Goal: Task Accomplishment & Management: Manage account settings

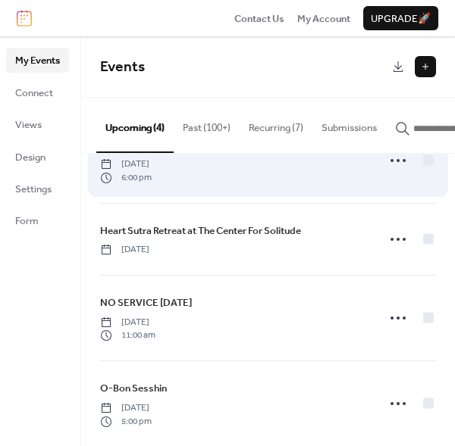
scroll to position [70, 0]
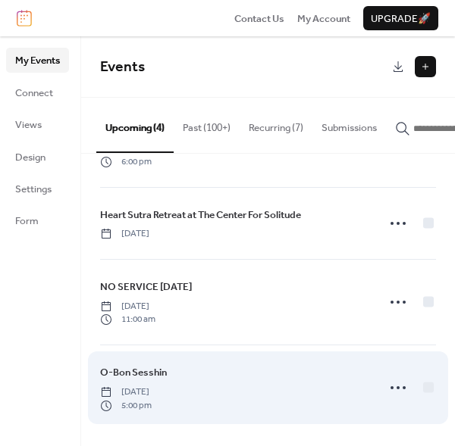
click at [155, 366] on span "O-Bon Sesshin" at bounding box center [133, 372] width 67 height 15
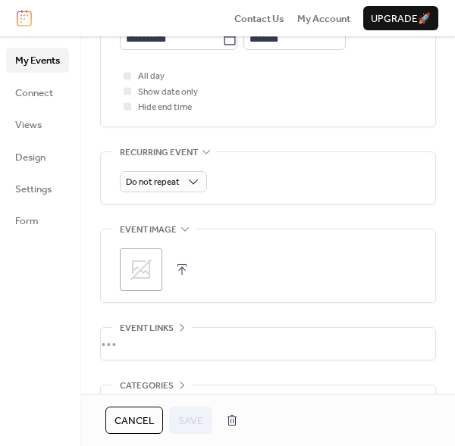
scroll to position [483, 0]
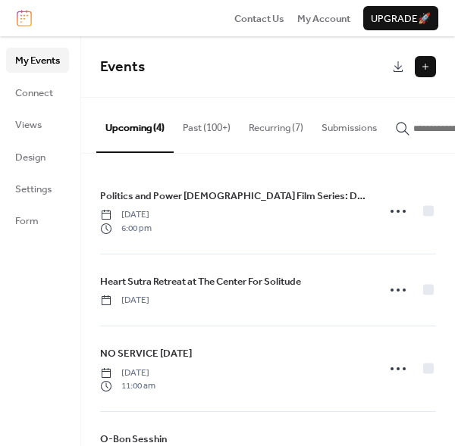
click at [280, 130] on button "Recurring (7)" at bounding box center [275, 124] width 73 height 53
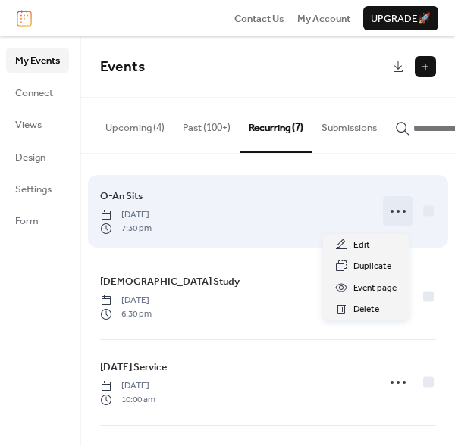
click at [392, 216] on icon at bounding box center [398, 211] width 24 height 24
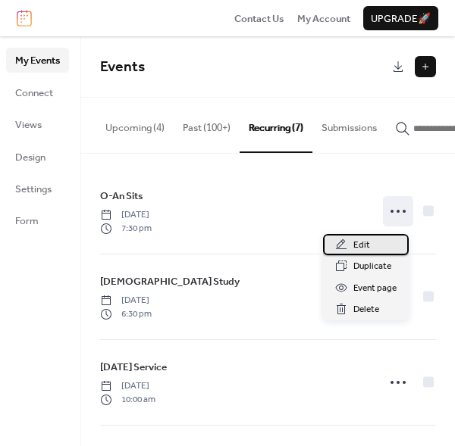
click at [363, 249] on span "Edit" at bounding box center [361, 245] width 17 height 15
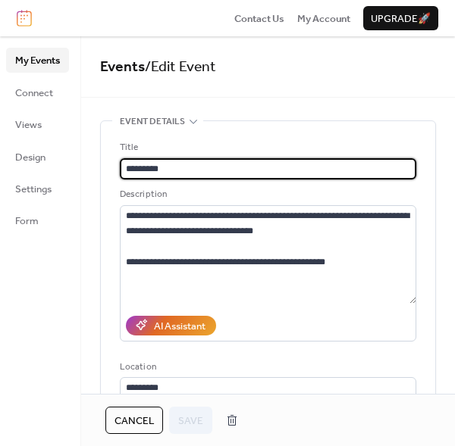
type input "**********"
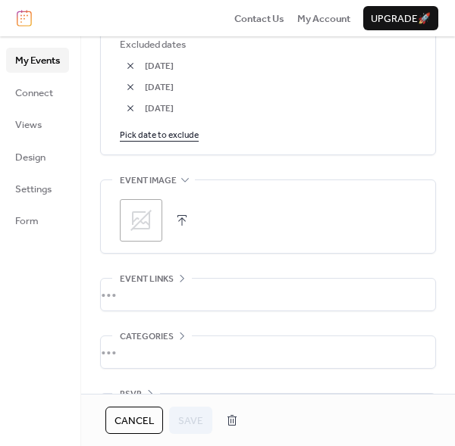
scroll to position [985, 0]
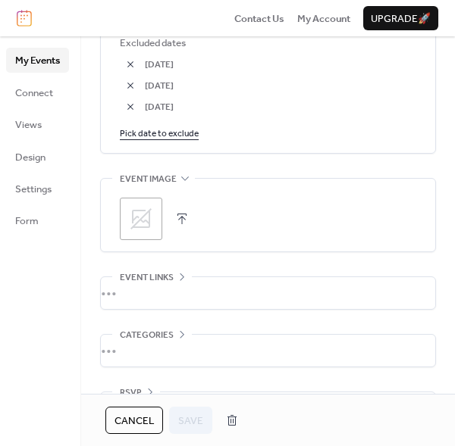
click at [183, 217] on button "button" at bounding box center [181, 218] width 21 height 21
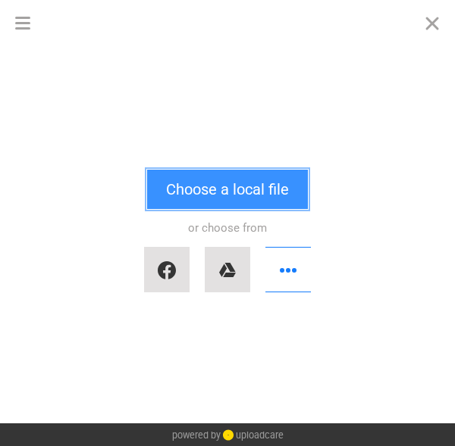
click at [244, 198] on button "Choose a local file" at bounding box center [227, 189] width 161 height 39
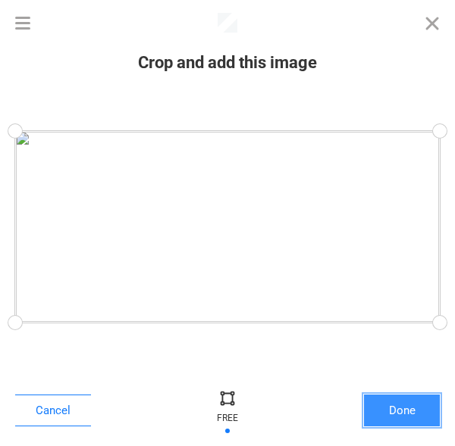
click at [399, 410] on button "Done" at bounding box center [402, 411] width 76 height 32
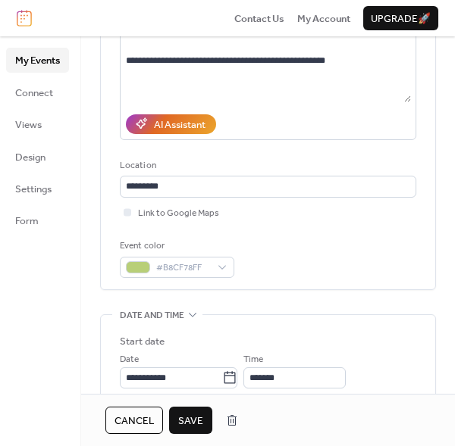
scroll to position [155, 0]
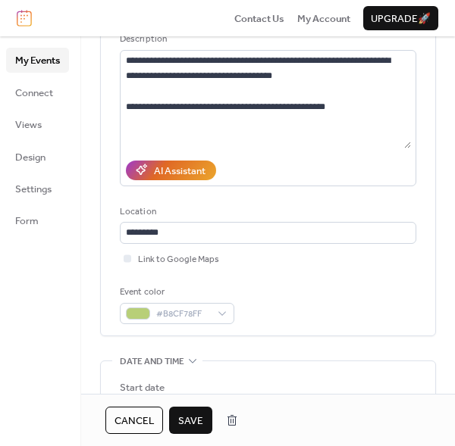
click at [192, 415] on span "Save" at bounding box center [190, 421] width 25 height 15
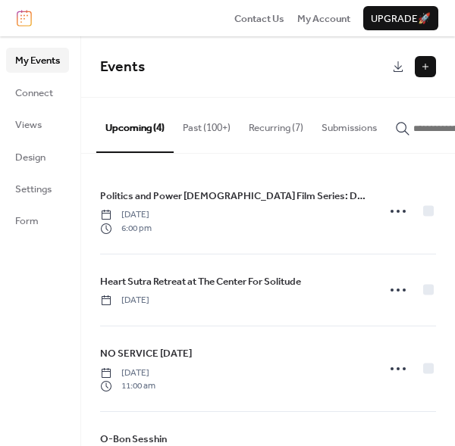
click at [283, 127] on button "Recurring (7)" at bounding box center [275, 124] width 73 height 53
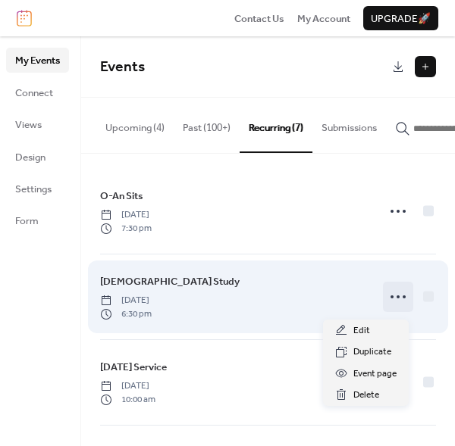
click at [389, 302] on icon at bounding box center [398, 297] width 24 height 24
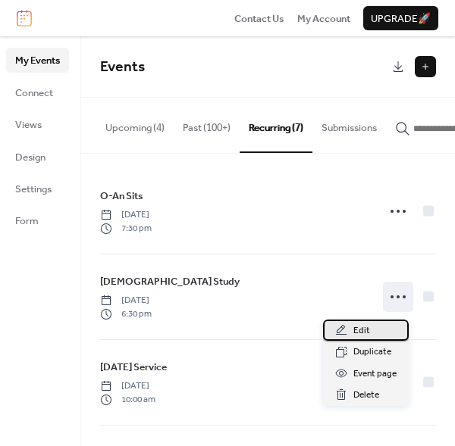
click at [385, 339] on div "Edit" at bounding box center [366, 330] width 86 height 21
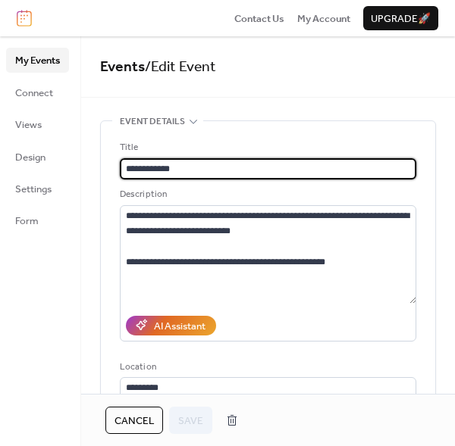
type input "**********"
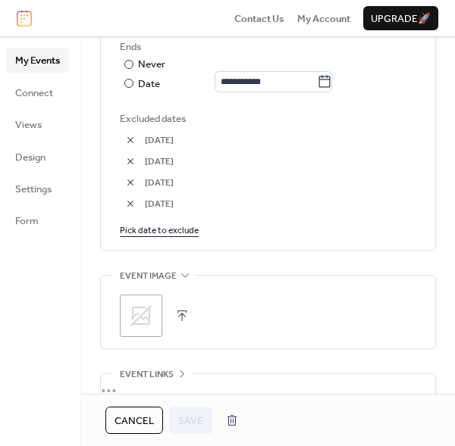
scroll to position [985, 0]
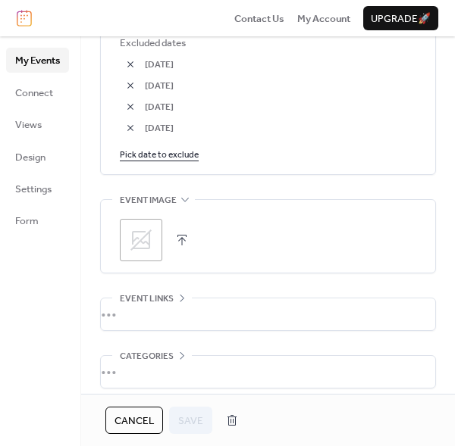
click at [183, 236] on button "button" at bounding box center [181, 240] width 21 height 21
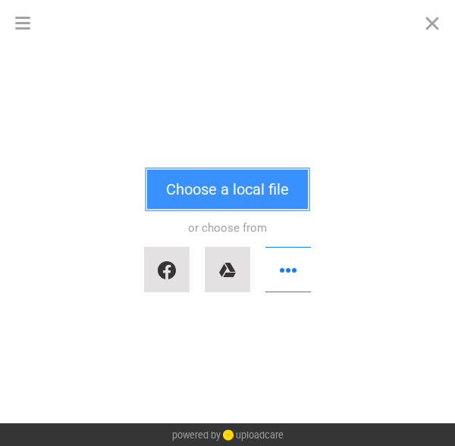
click at [252, 193] on button "Choose a local file" at bounding box center [227, 189] width 161 height 39
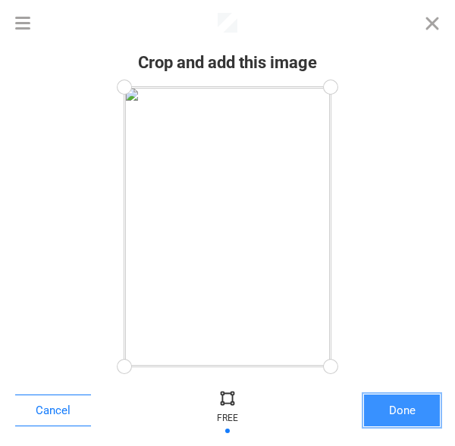
drag, startPoint x: 411, startPoint y: 415, endPoint x: 430, endPoint y: 408, distance: 19.4
click at [415, 415] on button "Done" at bounding box center [402, 411] width 76 height 32
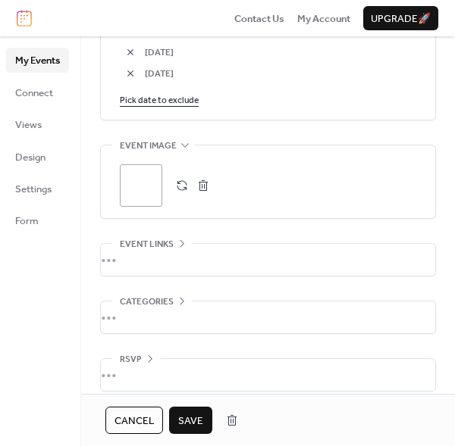
scroll to position [1052, 0]
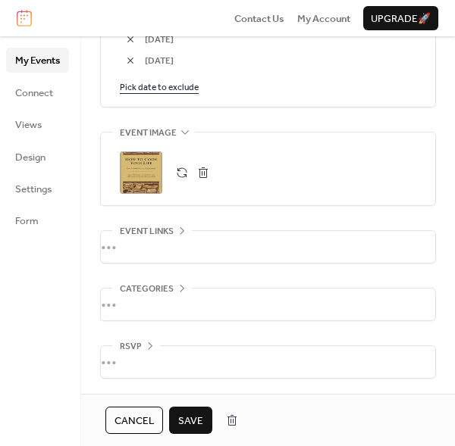
click at [196, 416] on span "Save" at bounding box center [190, 421] width 25 height 15
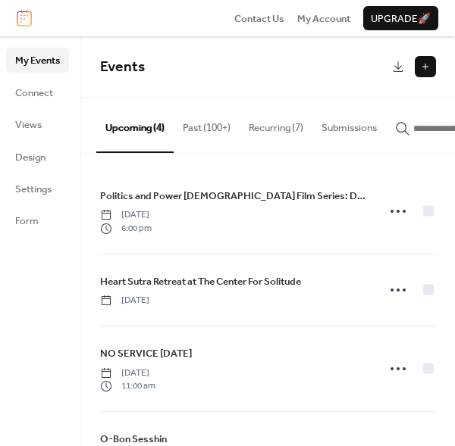
drag, startPoint x: 277, startPoint y: 129, endPoint x: 266, endPoint y: 133, distance: 12.0
click at [277, 129] on button "Recurring (7)" at bounding box center [275, 124] width 73 height 53
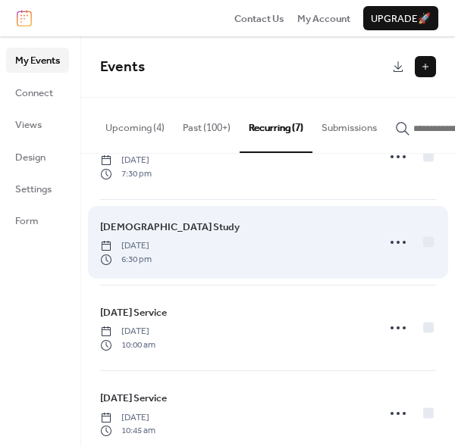
scroll to position [76, 0]
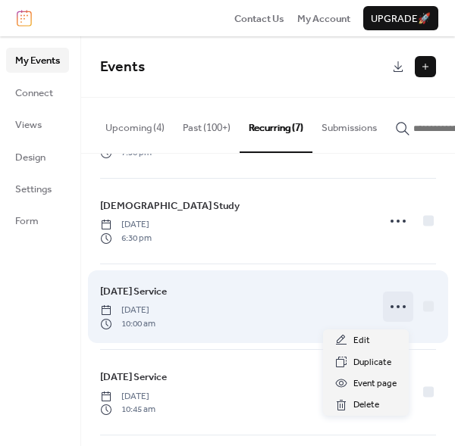
click at [396, 308] on circle at bounding box center [397, 306] width 3 height 3
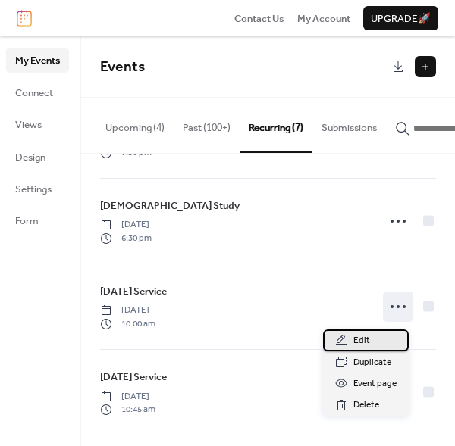
click at [377, 346] on div "Edit" at bounding box center [366, 340] width 86 height 21
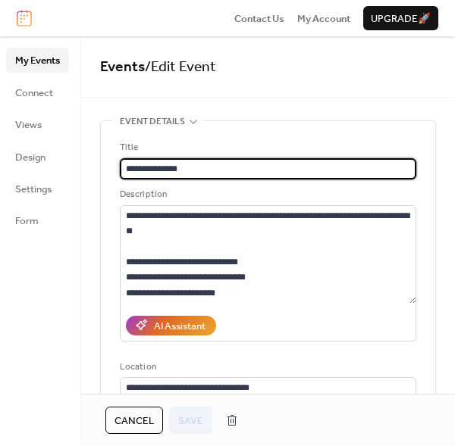
type input "**********"
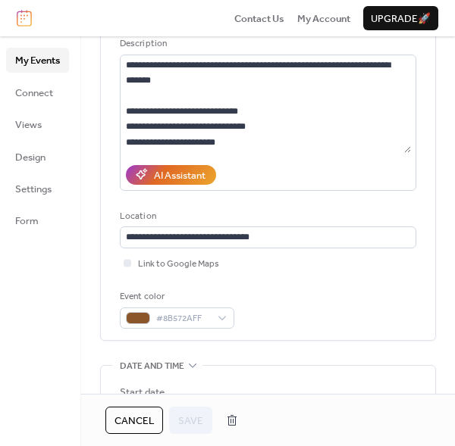
scroll to position [152, 0]
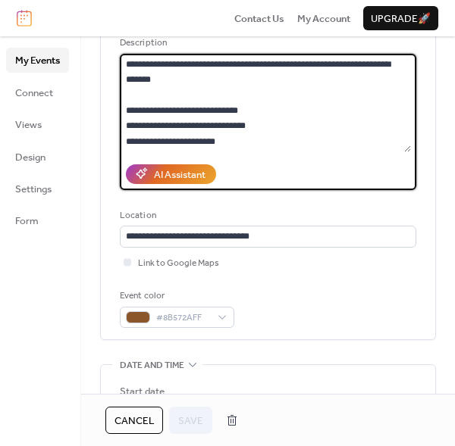
drag, startPoint x: 253, startPoint y: 111, endPoint x: 123, endPoint y: 112, distance: 130.3
click at [123, 112] on textarea "**********" at bounding box center [265, 103] width 291 height 99
drag, startPoint x: 233, startPoint y: 145, endPoint x: 99, endPoint y: 103, distance: 140.7
click at [103, 105] on div "**********" at bounding box center [268, 155] width 334 height 370
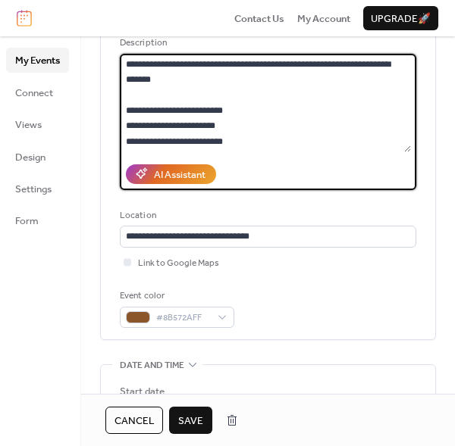
click at [127, 108] on textarea "**********" at bounding box center [265, 103] width 291 height 99
click at [261, 108] on textarea "**********" at bounding box center [265, 103] width 291 height 99
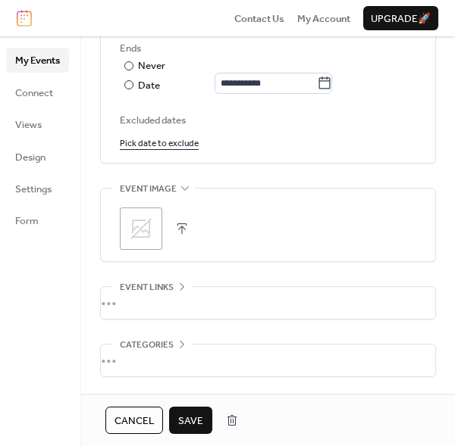
scroll to position [909, 0]
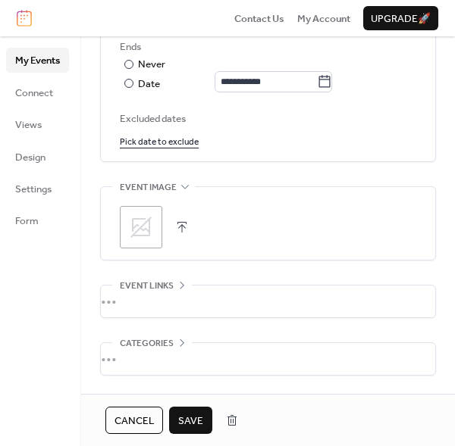
type textarea "**********"
click at [185, 224] on button "button" at bounding box center [181, 227] width 21 height 21
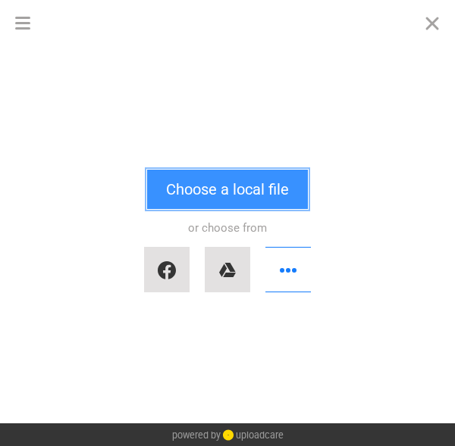
click at [217, 197] on button "Choose a local file" at bounding box center [227, 189] width 161 height 39
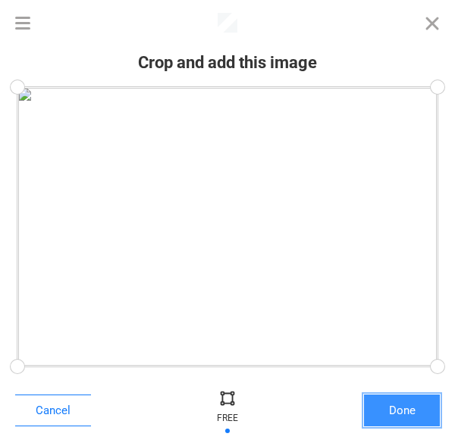
click at [400, 414] on button "Done" at bounding box center [402, 411] width 76 height 32
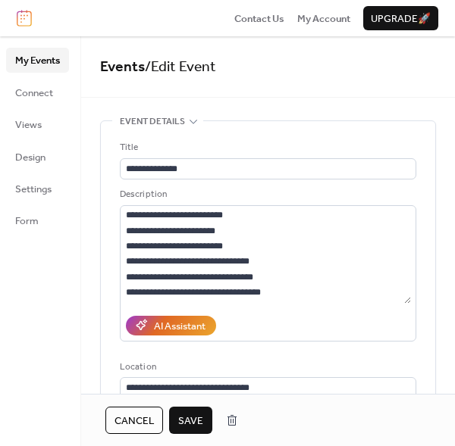
scroll to position [921, 0]
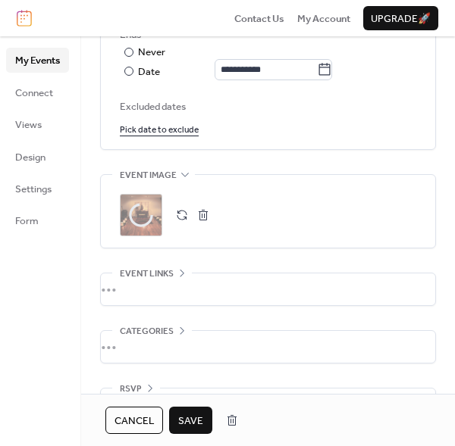
click at [194, 423] on span "Save" at bounding box center [190, 421] width 25 height 15
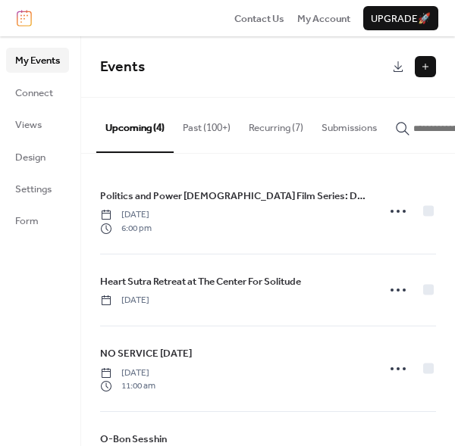
click at [280, 126] on button "Recurring (7)" at bounding box center [275, 124] width 73 height 53
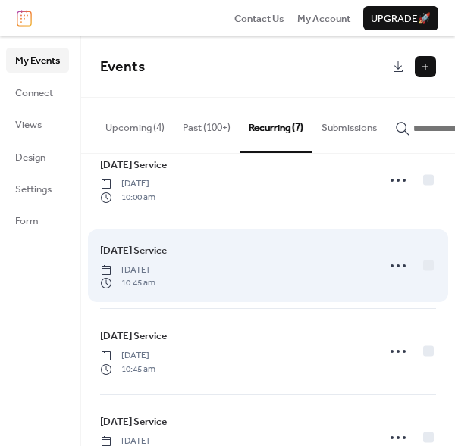
scroll to position [227, 0]
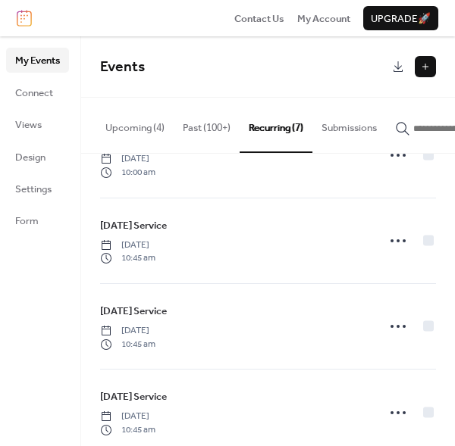
drag, startPoint x: 276, startPoint y: 130, endPoint x: 265, endPoint y: 137, distance: 13.0
click at [268, 135] on button "Recurring (7)" at bounding box center [275, 125] width 73 height 55
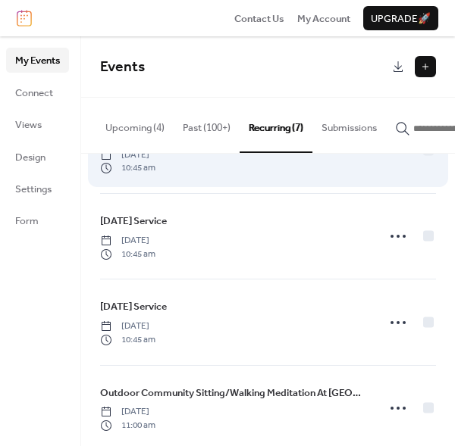
scroll to position [342, 0]
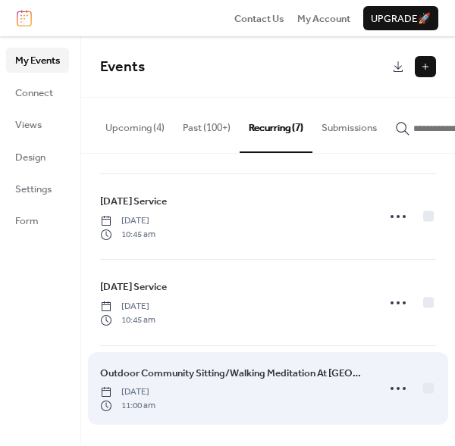
click at [261, 375] on span "Outdoor Community Sitting/Walking Meditation At Tudek Park" at bounding box center [233, 373] width 267 height 15
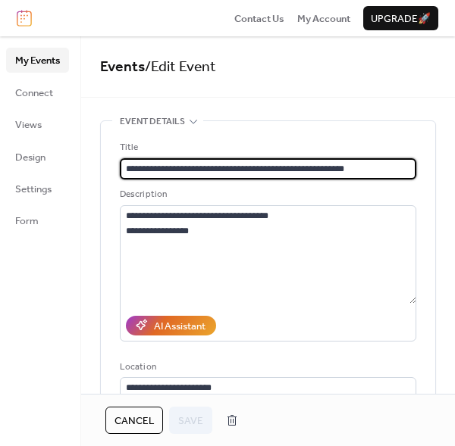
type input "**********"
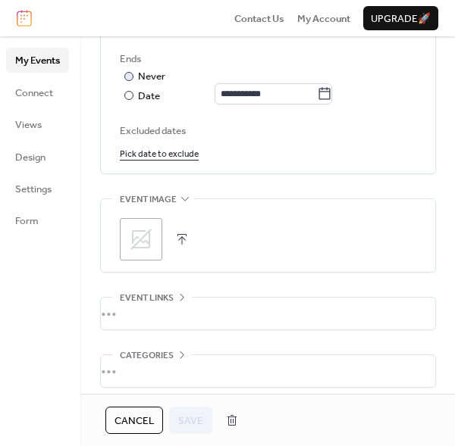
scroll to position [909, 0]
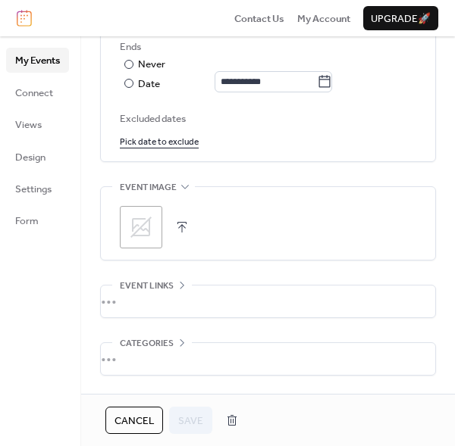
click at [179, 231] on button "button" at bounding box center [181, 227] width 21 height 21
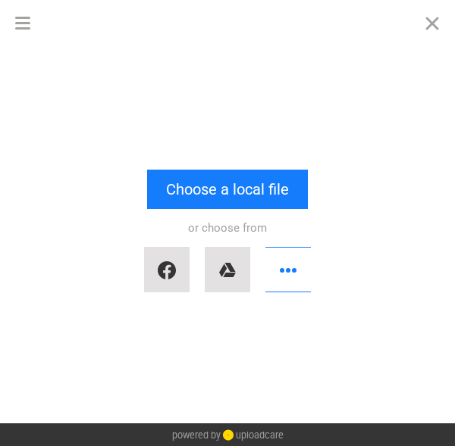
scroll to position [0, 0]
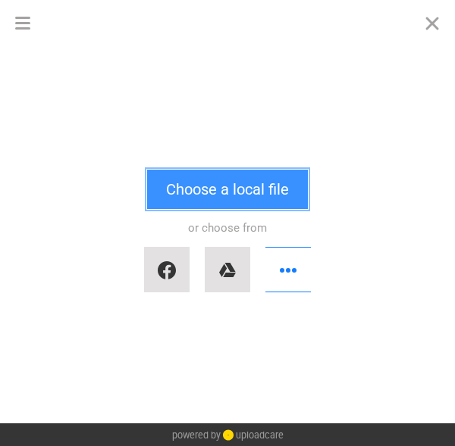
click at [248, 189] on button "Choose a local file" at bounding box center [227, 189] width 161 height 39
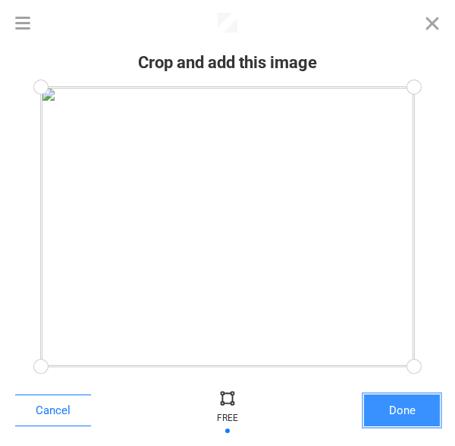
click at [392, 405] on button "Done" at bounding box center [402, 411] width 76 height 32
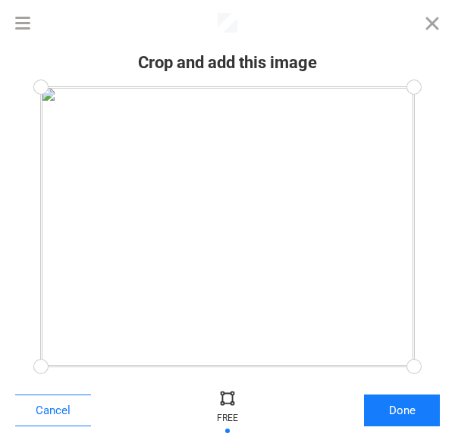
scroll to position [921, 0]
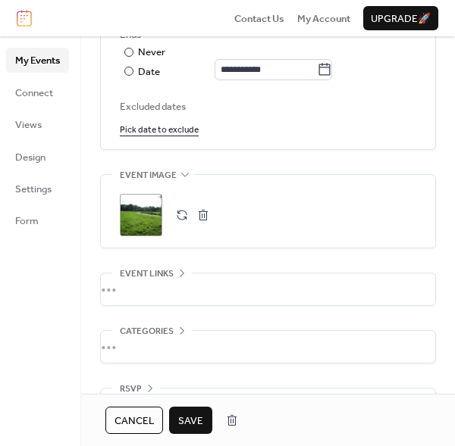
click at [171, 422] on button "Save" at bounding box center [190, 420] width 43 height 27
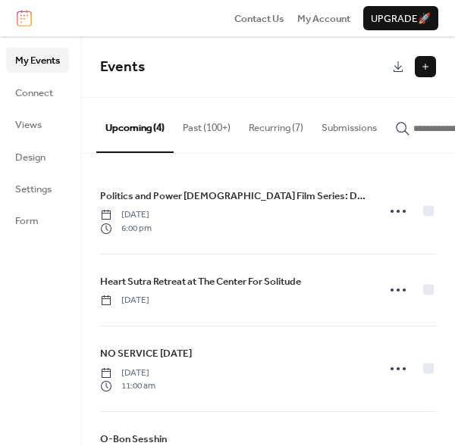
click at [127, 129] on button "Upcoming (4)" at bounding box center [134, 125] width 77 height 55
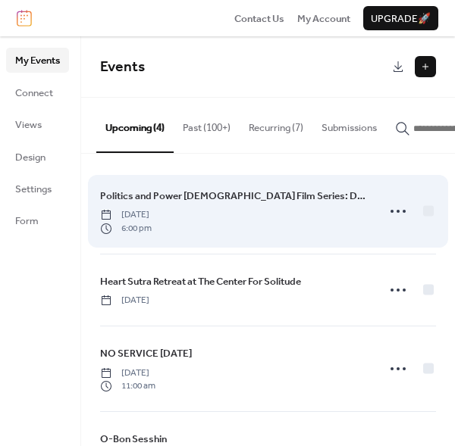
click at [168, 204] on span "Politics and Power [DEMOGRAPHIC_DATA] Film Series: Doctor [PERSON_NAME]" at bounding box center [233, 196] width 267 height 15
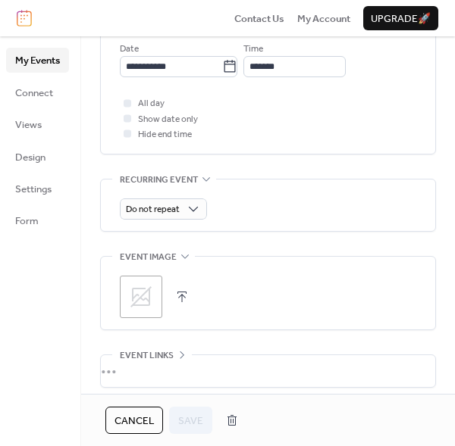
scroll to position [606, 0]
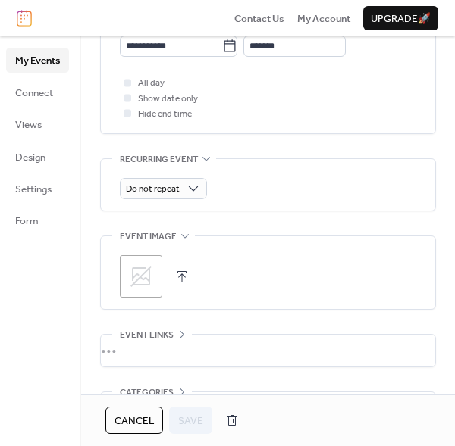
click at [174, 275] on button "button" at bounding box center [181, 276] width 21 height 21
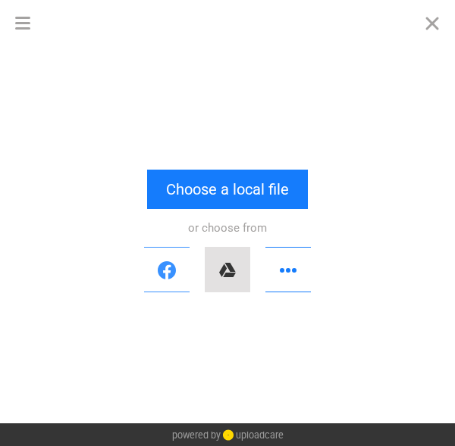
scroll to position [0, 0]
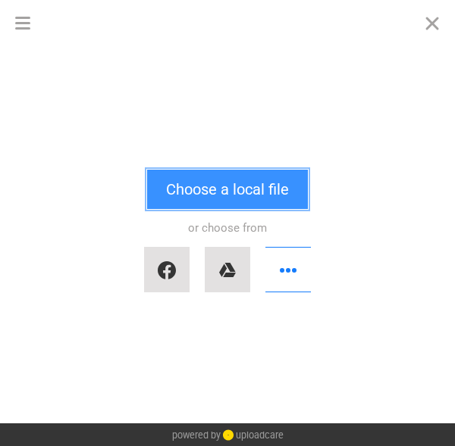
click at [211, 193] on button "Choose a local file" at bounding box center [227, 189] width 161 height 39
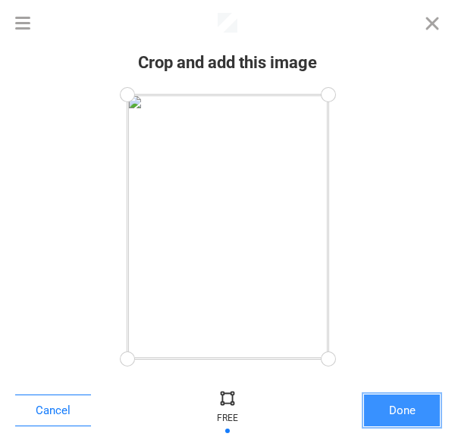
click at [423, 414] on button "Done" at bounding box center [402, 411] width 76 height 32
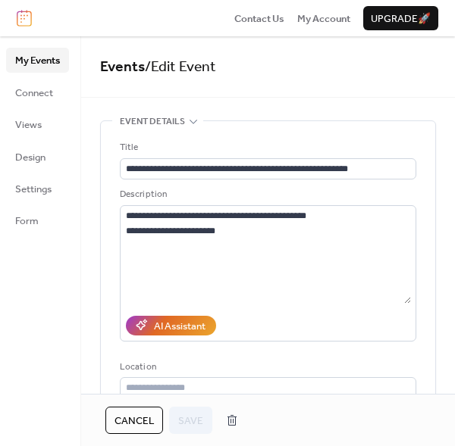
scroll to position [668, 0]
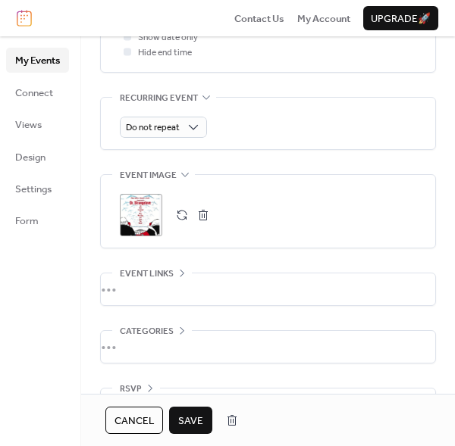
drag, startPoint x: 192, startPoint y: 425, endPoint x: 199, endPoint y: 429, distance: 8.5
click at [192, 426] on span "Save" at bounding box center [190, 421] width 25 height 15
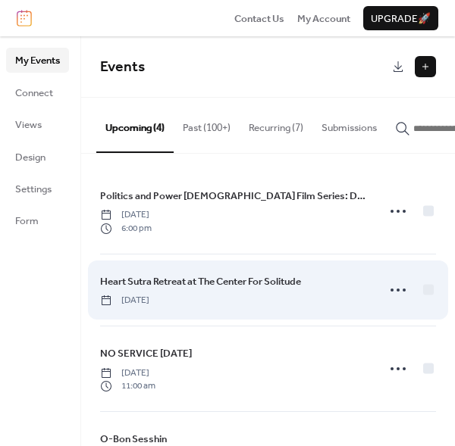
click at [226, 289] on span "Heart Sutra Retreat at The Center For Solitude" at bounding box center [200, 281] width 201 height 15
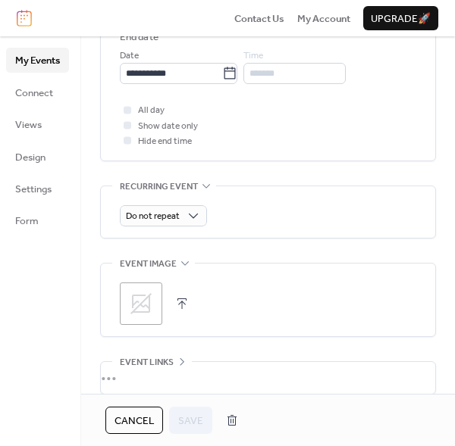
scroll to position [606, 0]
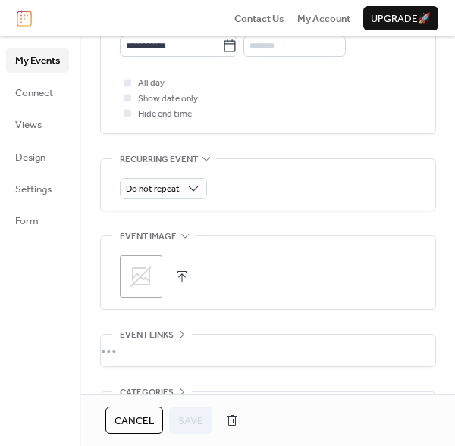
click at [177, 276] on button "button" at bounding box center [181, 276] width 21 height 21
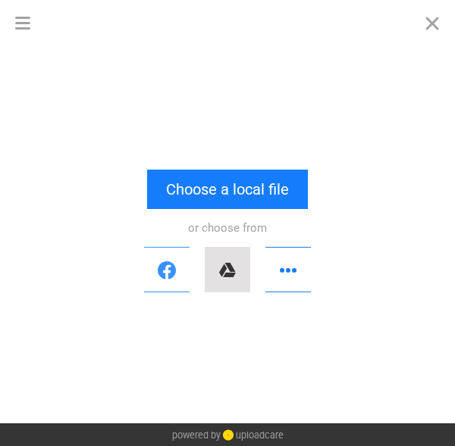
scroll to position [0, 0]
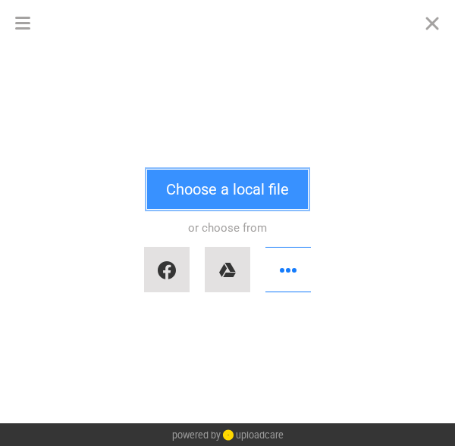
click at [195, 192] on button "Choose a local file" at bounding box center [227, 189] width 161 height 39
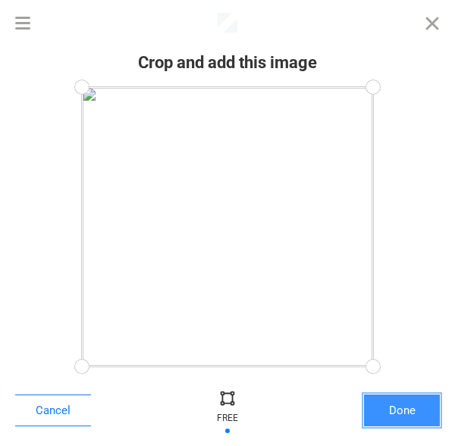
click at [408, 414] on button "Done" at bounding box center [402, 411] width 76 height 32
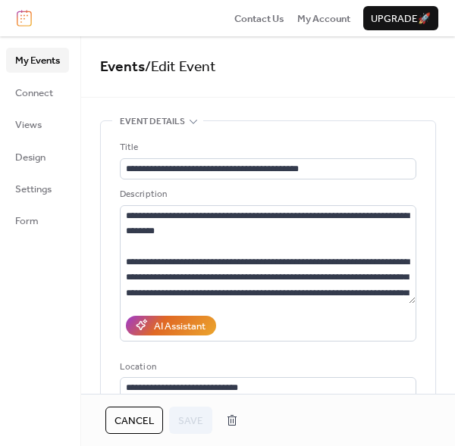
scroll to position [668, 0]
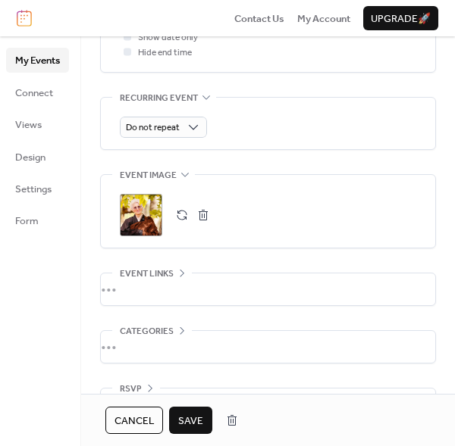
click at [202, 425] on span "Save" at bounding box center [190, 421] width 25 height 15
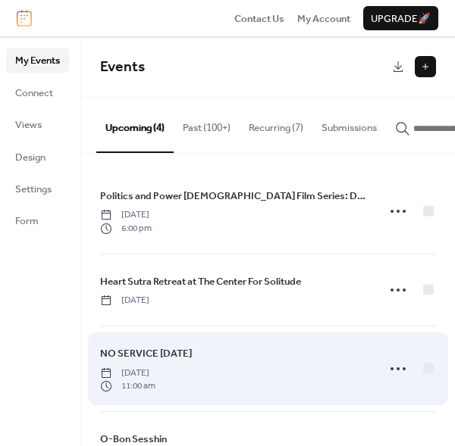
scroll to position [70, 0]
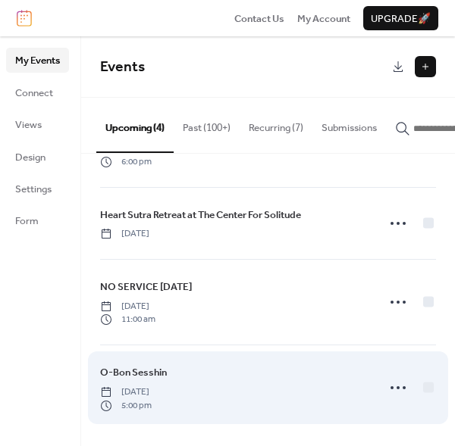
click at [152, 399] on span "5:00 pm" at bounding box center [126, 406] width 52 height 14
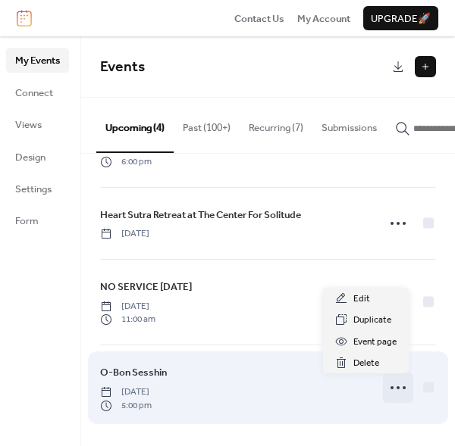
click at [396, 383] on icon at bounding box center [398, 388] width 24 height 24
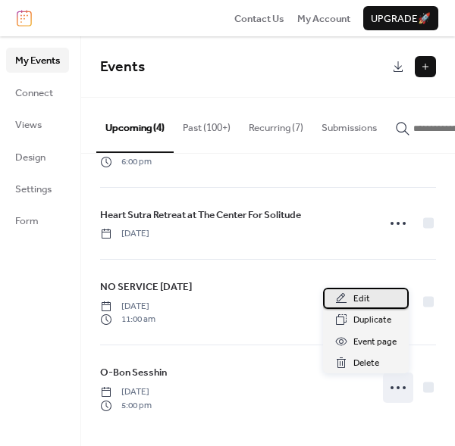
click at [361, 301] on span "Edit" at bounding box center [361, 299] width 17 height 15
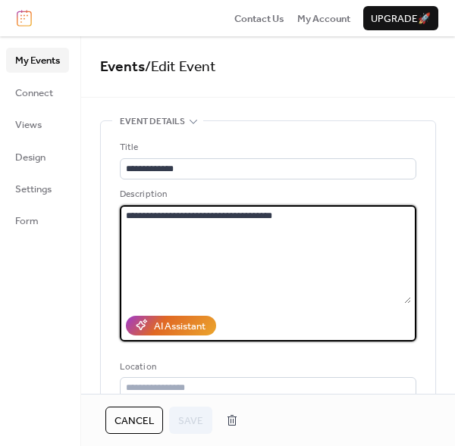
click at [245, 239] on textarea "**********" at bounding box center [265, 254] width 291 height 99
drag, startPoint x: 314, startPoint y: 213, endPoint x: 4, endPoint y: 202, distance: 310.1
click at [33, 217] on div "**********" at bounding box center [227, 241] width 455 height 410
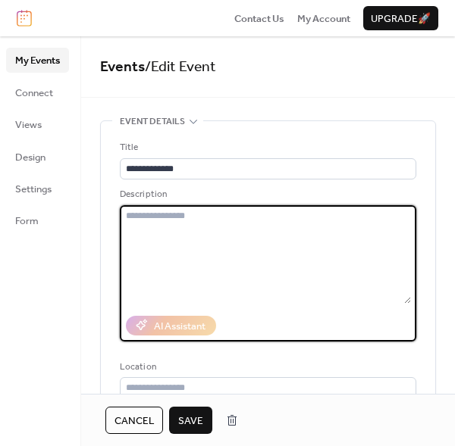
paste textarea "**********"
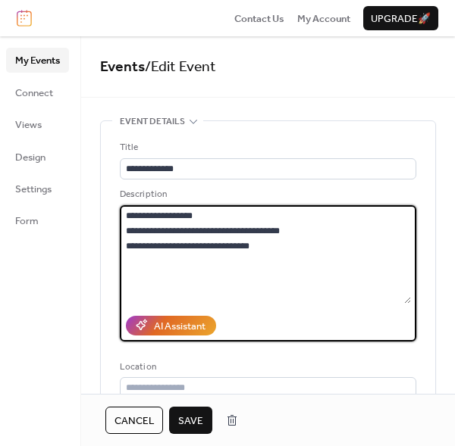
click at [253, 234] on textarea "**********" at bounding box center [265, 254] width 291 height 99
click at [289, 246] on textarea "**********" at bounding box center [265, 254] width 291 height 99
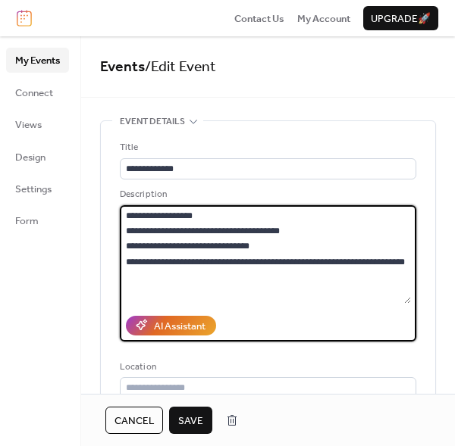
paste textarea "**********"
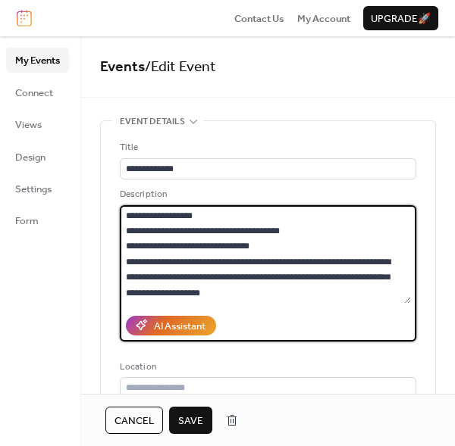
type textarea "**********"
click at [296, 317] on div "AI Assistant" at bounding box center [268, 326] width 296 height 32
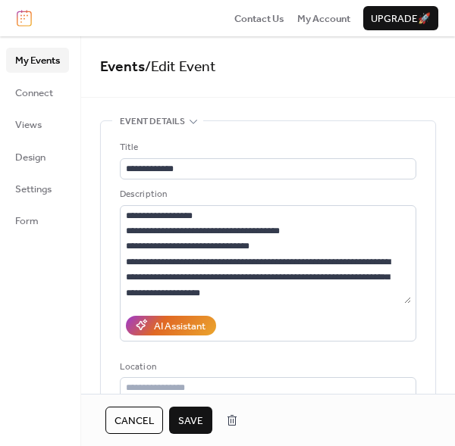
click at [210, 425] on button "Save" at bounding box center [190, 420] width 43 height 27
